Goal: Browse casually: Explore the website without a specific task or goal

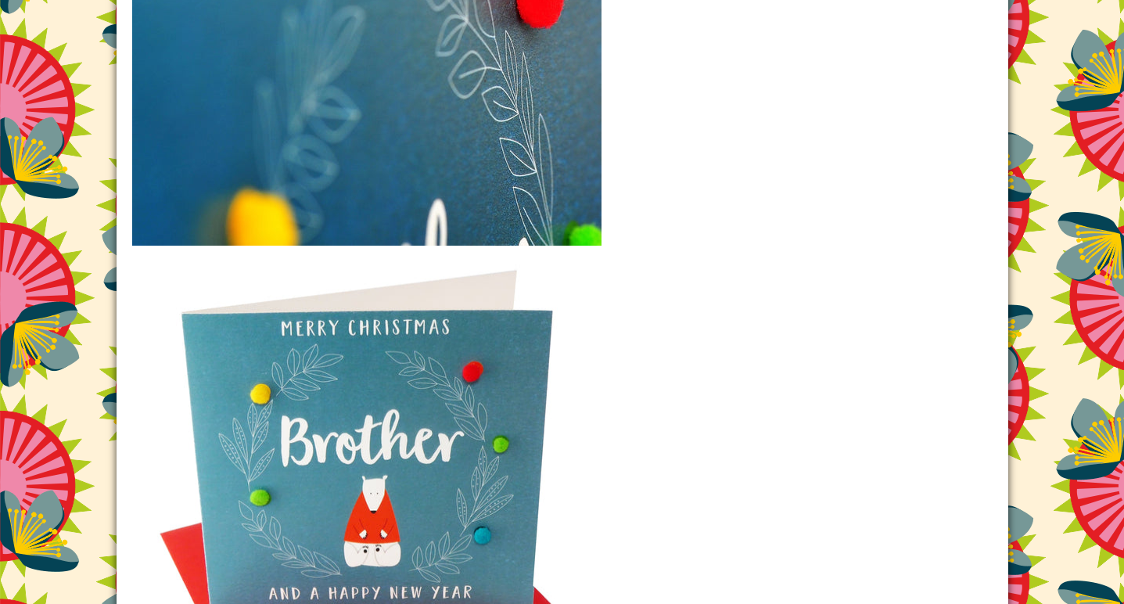
scroll to position [1811, 0]
